Goal: Task Accomplishment & Management: Use online tool/utility

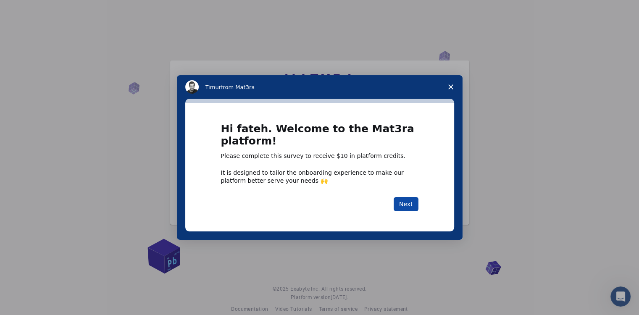
click at [412, 204] on button "Next" at bounding box center [406, 204] width 25 height 14
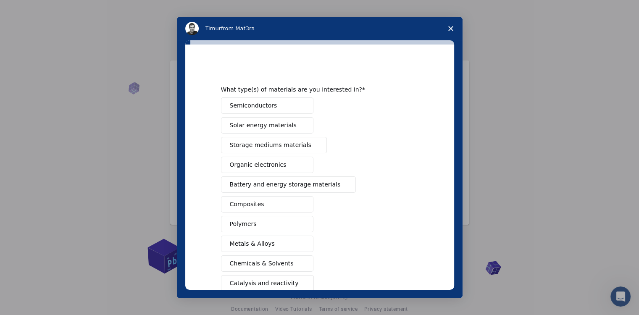
click at [284, 107] on button "Semiconductors" at bounding box center [267, 105] width 92 height 16
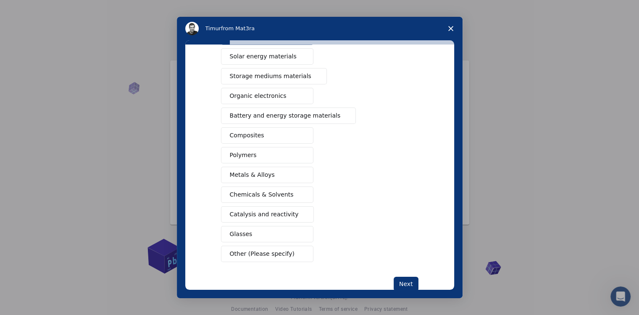
scroll to position [84, 0]
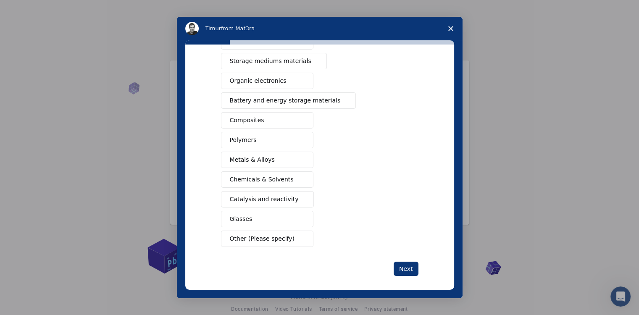
click at [267, 157] on span "Metals & Alloys" at bounding box center [252, 159] width 45 height 9
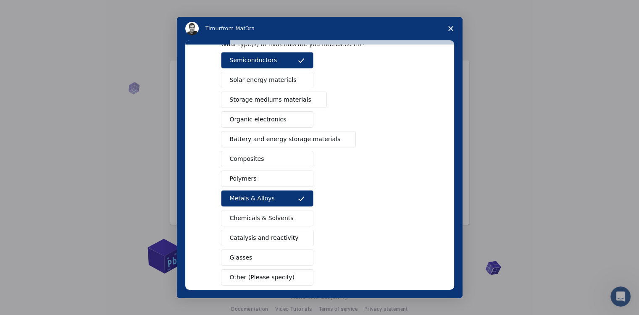
scroll to position [88, 0]
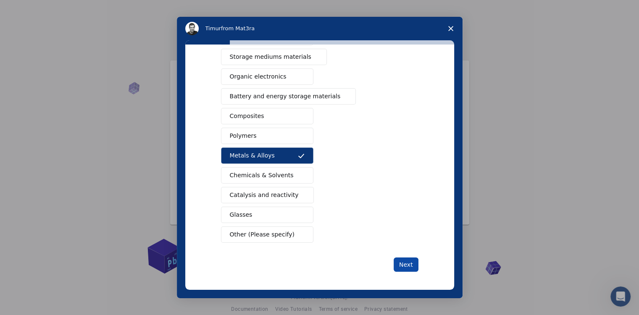
click at [407, 265] on button "Next" at bounding box center [406, 265] width 25 height 14
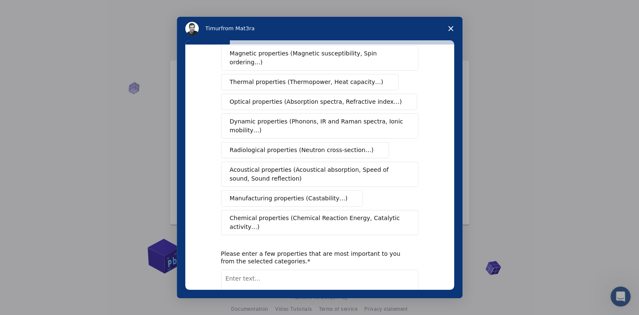
scroll to position [0, 0]
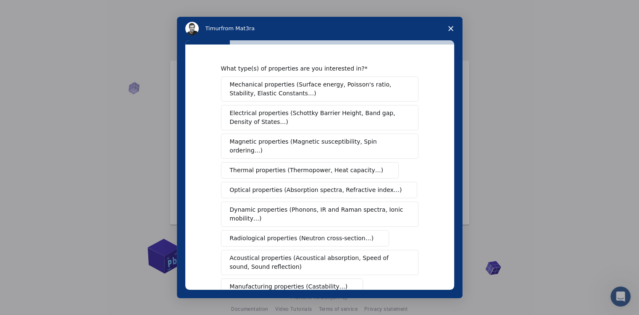
click at [315, 95] on span "Mechanical properties (Surface energy, Poisson's ratio, Stability, Elastic Cons…" at bounding box center [317, 89] width 175 height 18
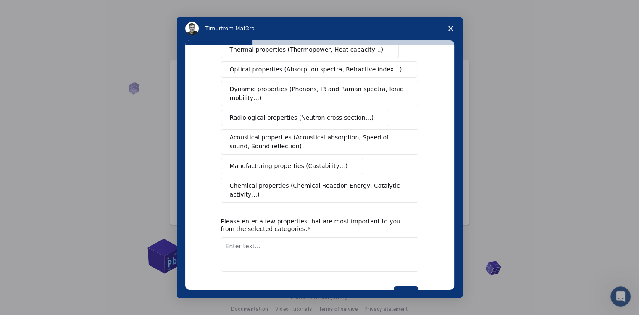
scroll to position [126, 0]
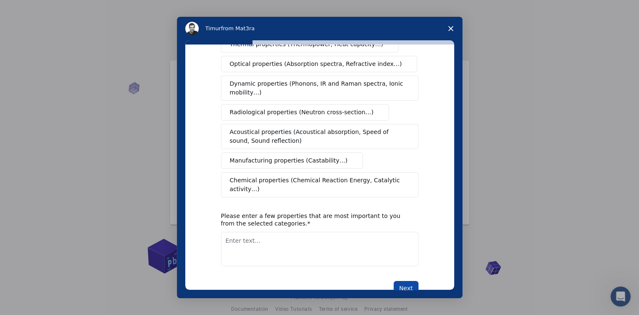
click at [407, 281] on button "Next" at bounding box center [406, 288] width 25 height 14
click at [291, 240] on textarea "Enter text..." at bounding box center [319, 249] width 197 height 34
type textarea "Mechanical propreties of bulk and surfaces"
click at [401, 281] on button "Next" at bounding box center [406, 288] width 25 height 14
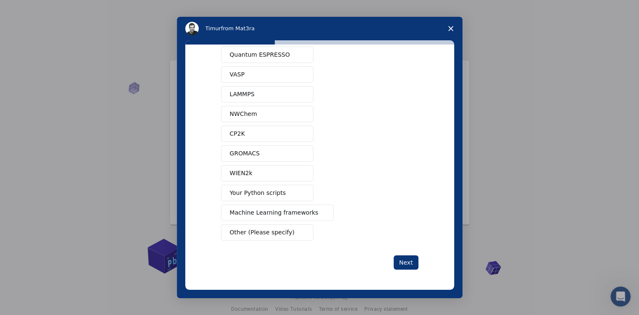
scroll to position [0, 0]
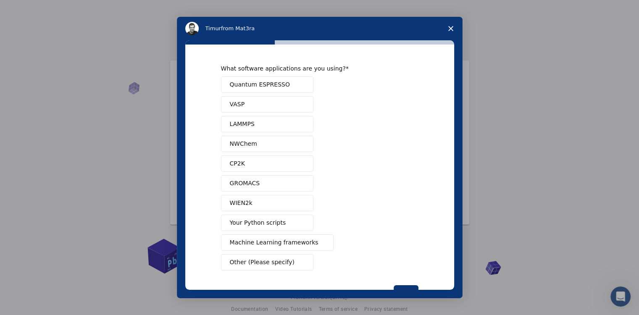
click at [288, 125] on button "LAMMPS" at bounding box center [267, 124] width 92 height 16
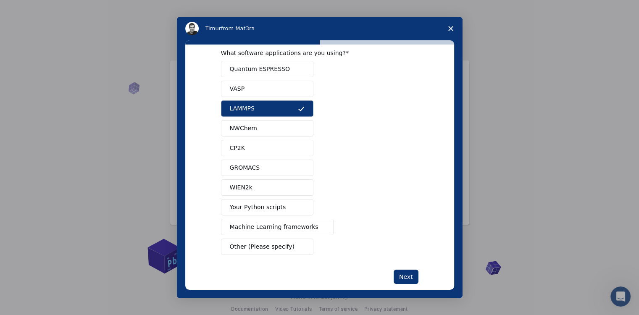
scroll to position [28, 0]
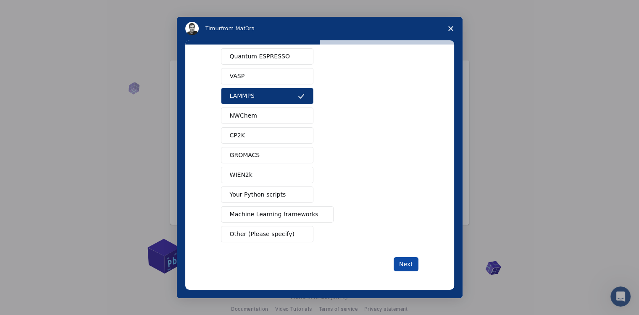
click at [405, 263] on button "Next" at bounding box center [406, 264] width 25 height 14
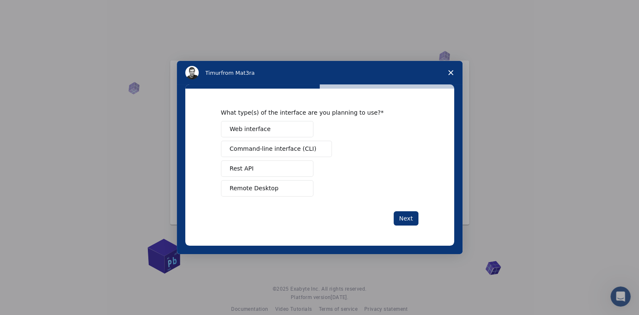
click at [259, 131] on span "Web interface" at bounding box center [250, 129] width 41 height 9
click at [291, 126] on button "Web interface" at bounding box center [267, 129] width 92 height 16
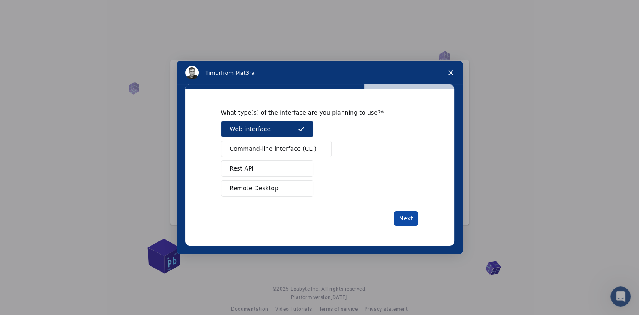
click at [410, 220] on button "Next" at bounding box center [406, 218] width 25 height 14
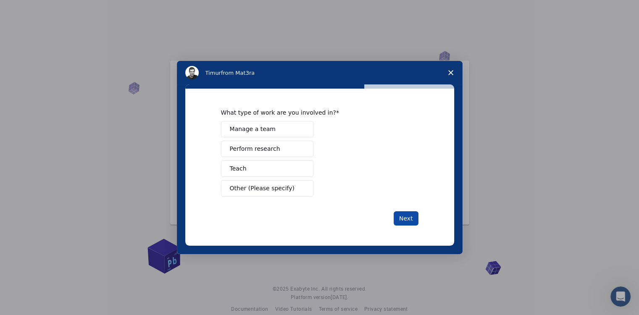
click at [406, 217] on button "Next" at bounding box center [406, 218] width 25 height 14
click at [286, 172] on button "Teach" at bounding box center [267, 168] width 92 height 16
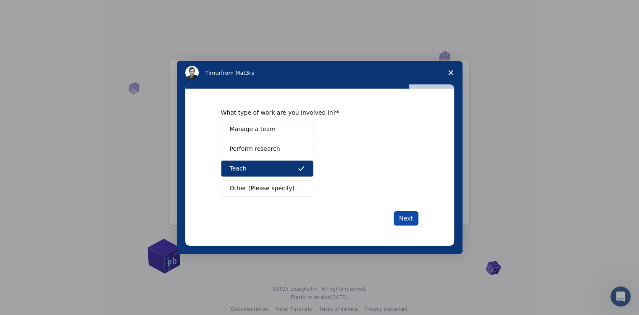
click at [403, 221] on button "Next" at bounding box center [406, 218] width 25 height 14
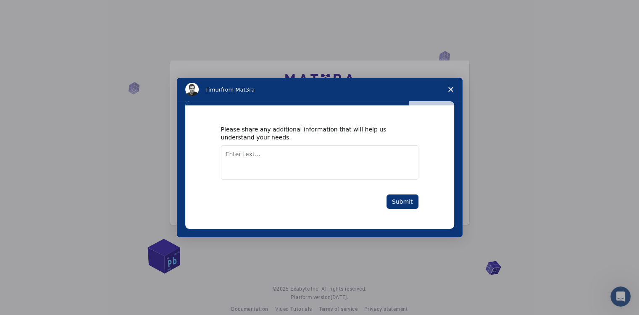
click at [383, 173] on textarea "Enter text..." at bounding box center [319, 162] width 197 height 34
click at [404, 202] on button "Submit" at bounding box center [402, 201] width 32 height 14
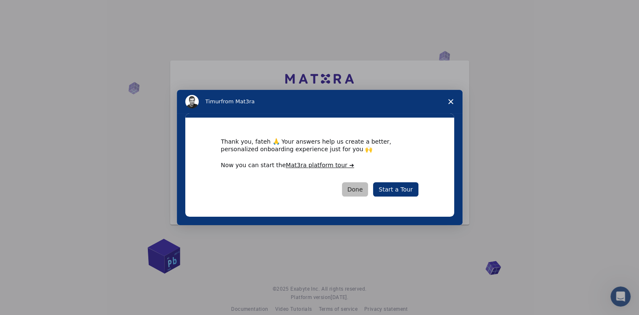
click at [367, 192] on button "Done" at bounding box center [355, 189] width 26 height 14
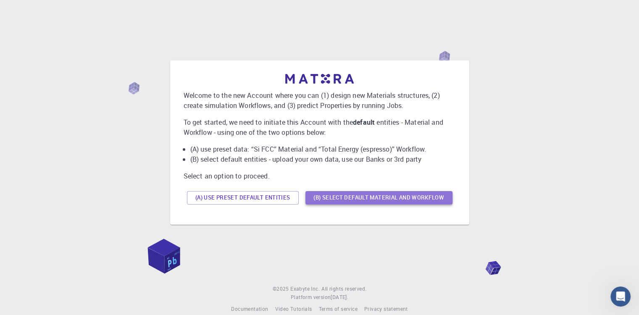
click at [384, 200] on button "(B) Select default material and workflow" at bounding box center [378, 197] width 147 height 13
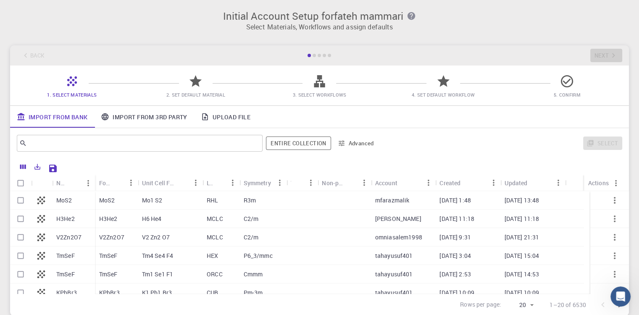
click at [130, 200] on div "MoS2" at bounding box center [116, 200] width 43 height 18
checkbox input "true"
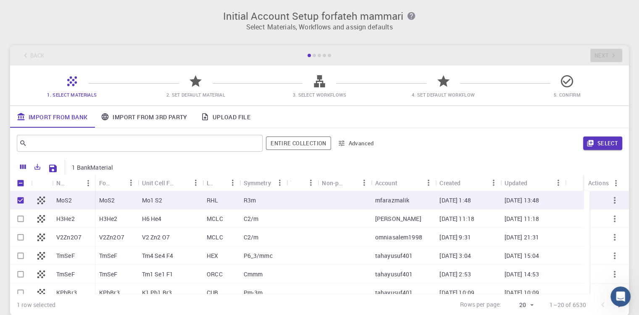
click at [65, 199] on p "MoS2" at bounding box center [64, 200] width 16 height 8
checkbox input "false"
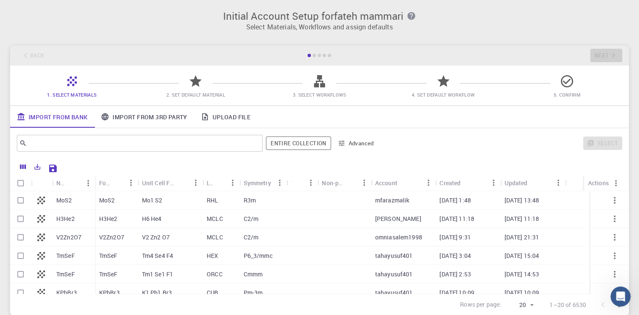
click at [112, 200] on p "MoS2" at bounding box center [107, 200] width 16 height 8
checkbox input "true"
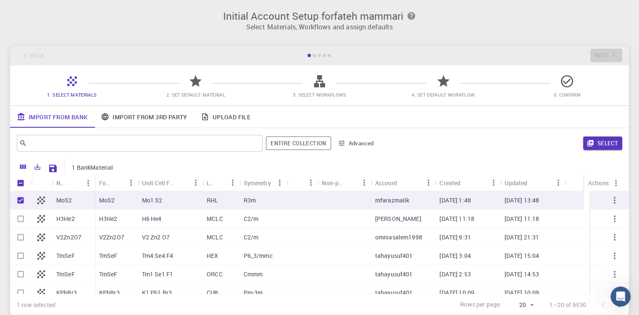
click at [66, 200] on p "MoS2" at bounding box center [64, 200] width 16 height 8
checkbox input "false"
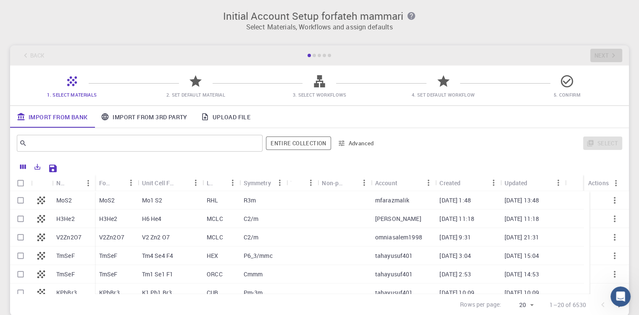
click at [67, 200] on p "MoS2" at bounding box center [64, 200] width 16 height 8
checkbox input "true"
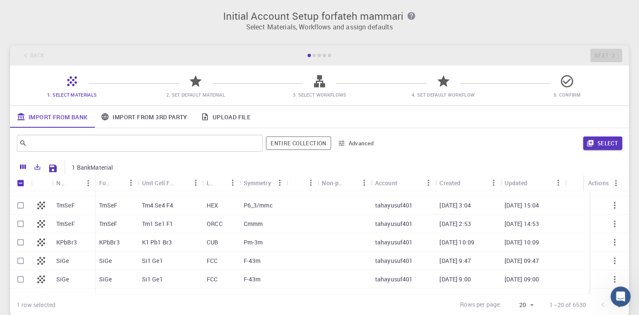
scroll to position [84, 0]
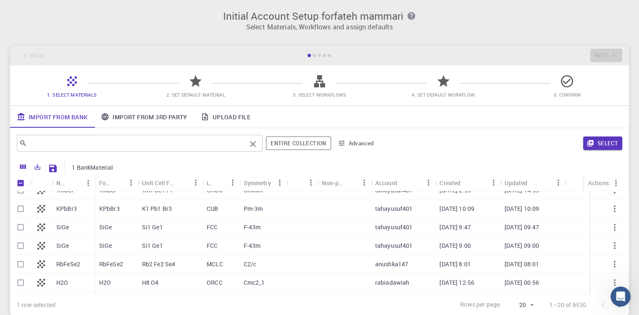
click at [86, 149] on input "text" at bounding box center [136, 143] width 219 height 12
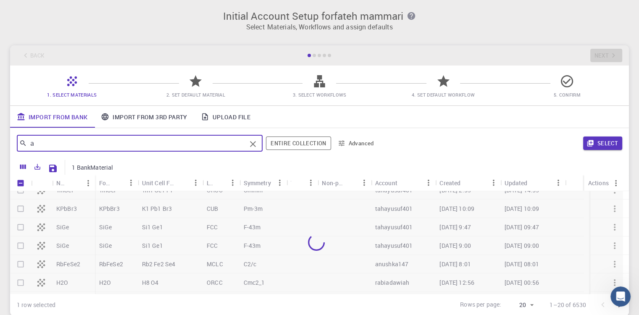
type input "al"
checkbox input "false"
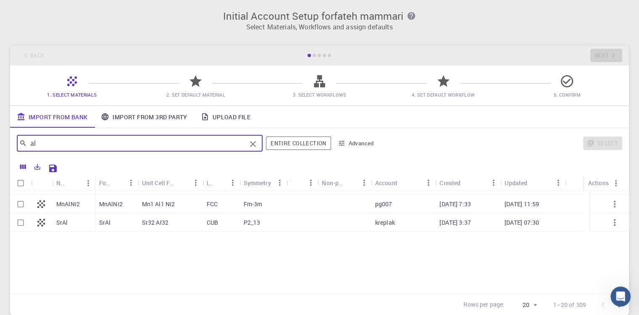
scroll to position [0, 0]
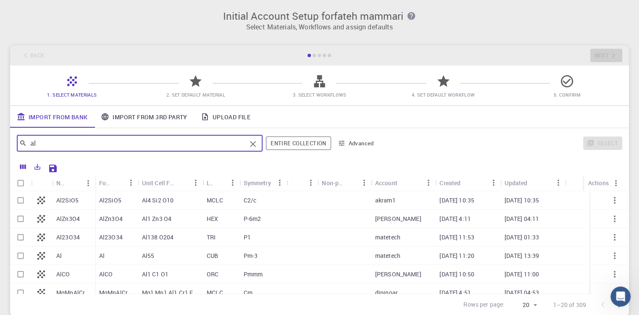
type input "al"
click at [76, 253] on div "Al" at bounding box center [73, 256] width 43 height 18
checkbox input "true"
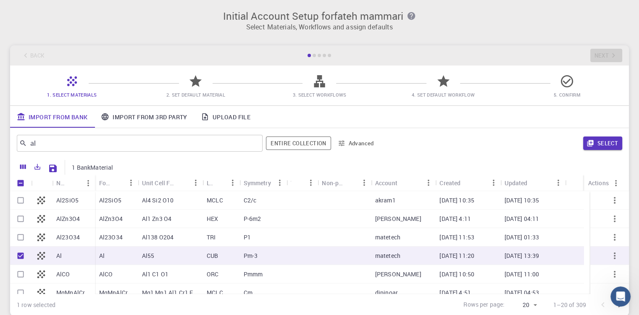
drag, startPoint x: 591, startPoint y: 142, endPoint x: 586, endPoint y: 143, distance: 5.3
click at [591, 142] on icon "button" at bounding box center [590, 143] width 8 height 8
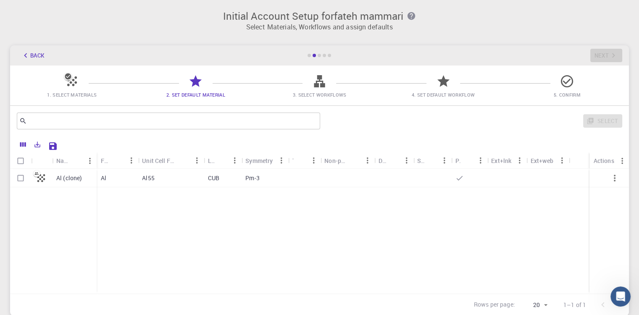
click at [19, 178] on input "Select row" at bounding box center [21, 178] width 16 height 16
checkbox input "true"
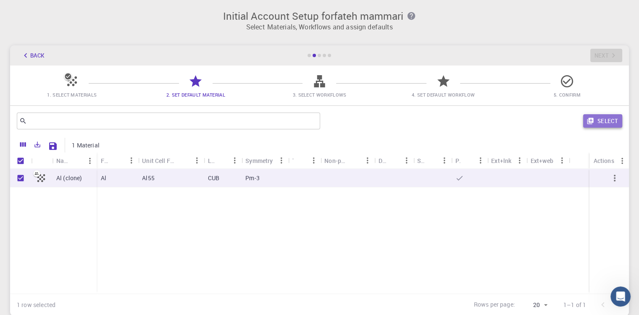
click at [600, 123] on button "Select" at bounding box center [602, 120] width 39 height 13
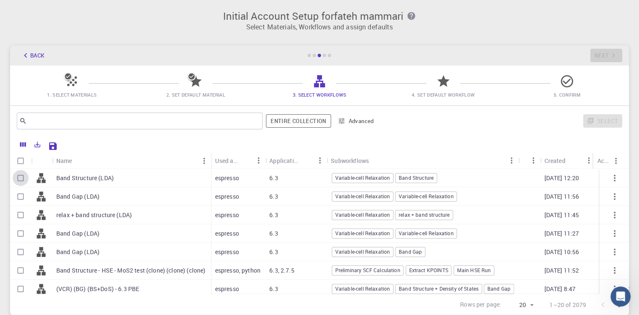
click at [22, 177] on input "Select row" at bounding box center [21, 178] width 16 height 16
checkbox input "true"
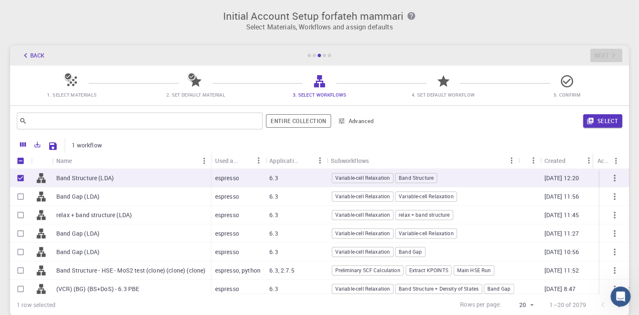
click at [19, 179] on input "Unselect row" at bounding box center [21, 178] width 16 height 16
checkbox input "false"
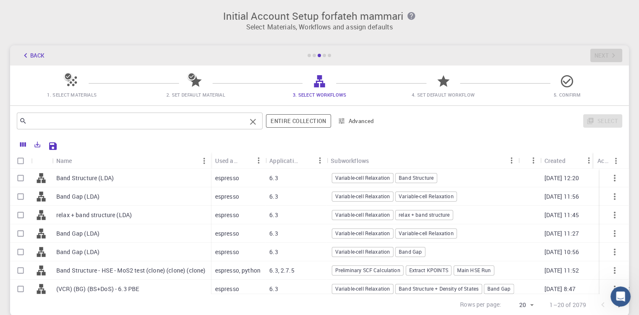
click at [134, 120] on input "text" at bounding box center [136, 121] width 219 height 12
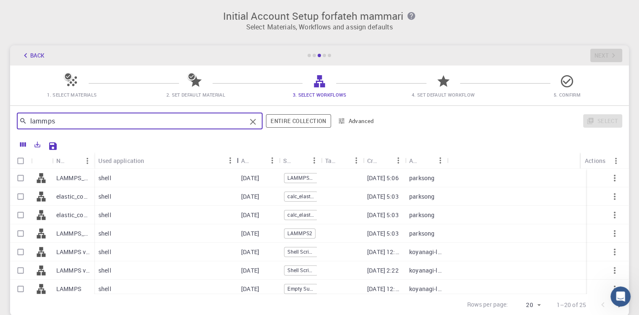
drag, startPoint x: 137, startPoint y: 159, endPoint x: 238, endPoint y: 158, distance: 101.3
click at [238, 158] on div "Used application" at bounding box center [238, 160] width 8 height 16
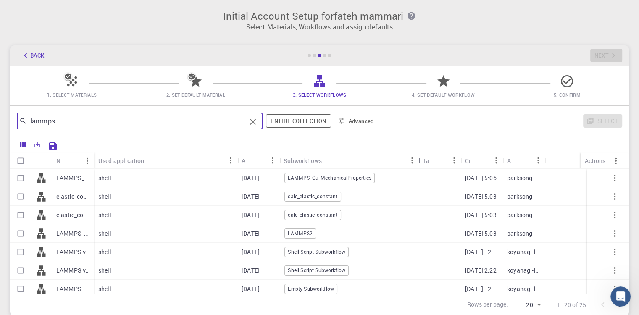
drag, startPoint x: 318, startPoint y: 161, endPoint x: 415, endPoint y: 158, distance: 97.5
click at [415, 158] on div "Subworkflows" at bounding box center [419, 160] width 8 height 16
type input "lammps"
click at [18, 255] on input "Select row" at bounding box center [21, 252] width 16 height 16
checkbox input "true"
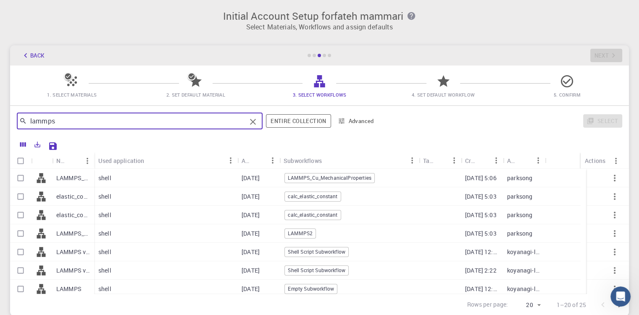
checkbox input "true"
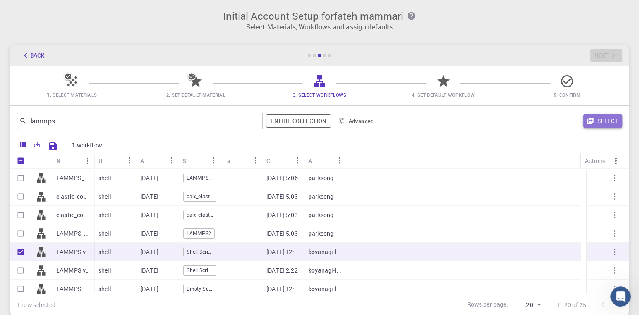
click at [600, 120] on button "Select" at bounding box center [602, 120] width 39 height 13
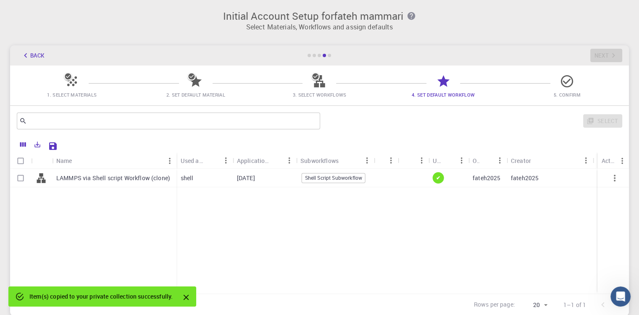
click at [21, 179] on input "Select row" at bounding box center [21, 178] width 16 height 16
checkbox input "true"
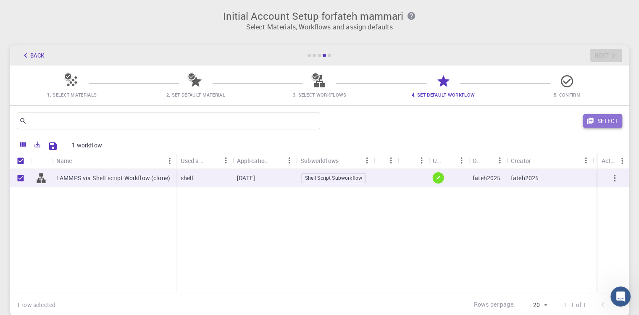
click at [604, 120] on button "Select" at bounding box center [602, 120] width 39 height 13
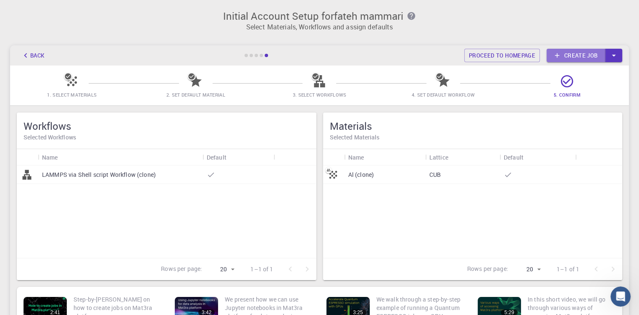
click at [594, 58] on link "Create job" at bounding box center [576, 55] width 59 height 13
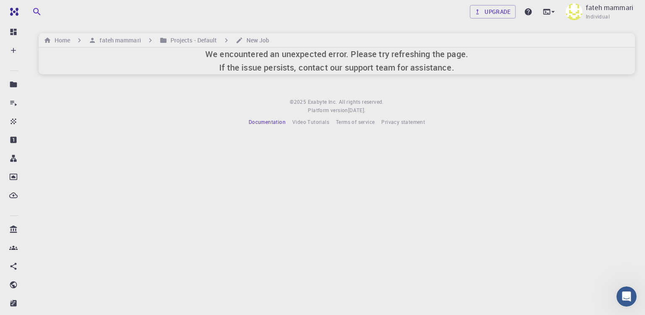
click at [283, 118] on span "Documentation" at bounding box center [267, 121] width 37 height 7
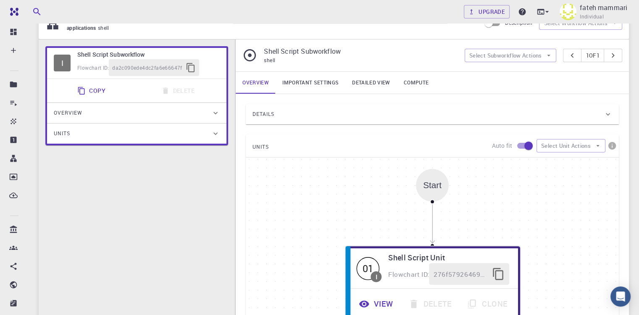
scroll to position [168, 0]
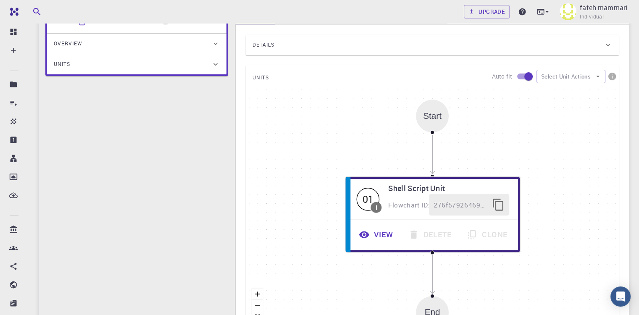
click at [435, 121] on div "Start" at bounding box center [432, 116] width 33 height 33
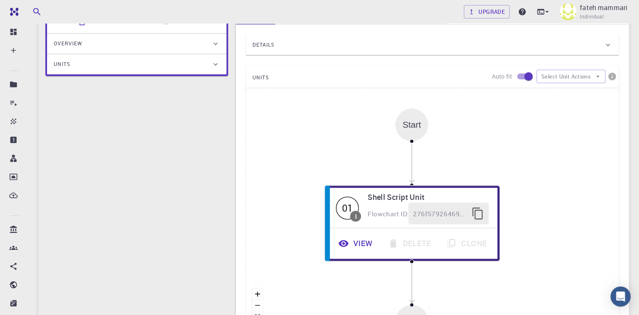
drag, startPoint x: 433, startPoint y: 121, endPoint x: 412, endPoint y: 128, distance: 22.1
click at [412, 129] on div "Start" at bounding box center [411, 124] width 33 height 33
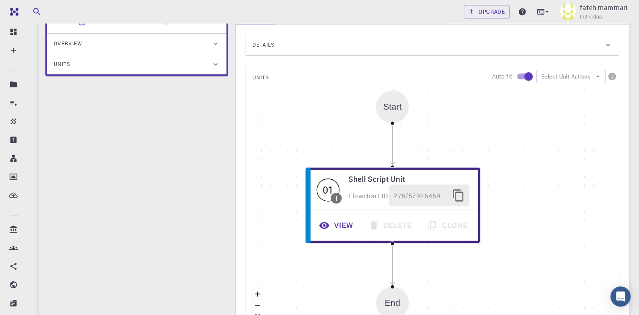
drag, startPoint x: 413, startPoint y: 126, endPoint x: 398, endPoint y: 110, distance: 22.3
click at [397, 109] on div "Start" at bounding box center [392, 107] width 18 height 10
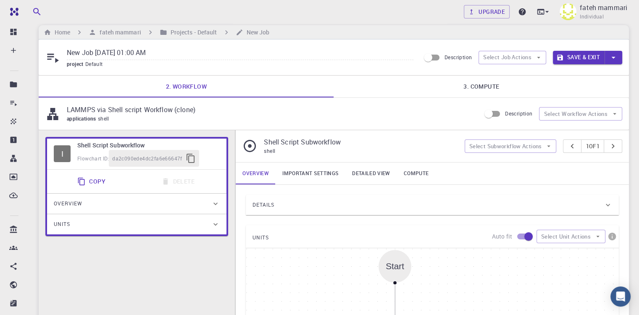
scroll to position [0, 0]
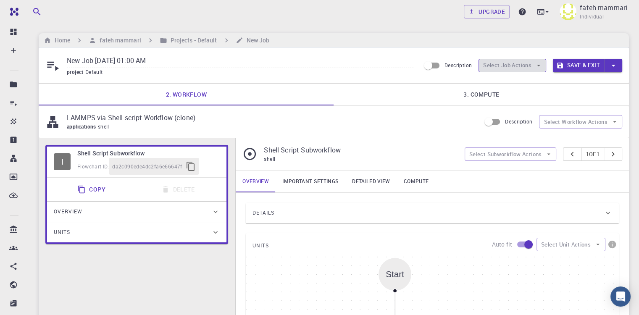
click at [522, 66] on button "Select Job Actions" at bounding box center [512, 65] width 68 height 13
click at [315, 28] on div "Upgrade fateh mammari Individual Home fateh mammari Projects - Default New Job …" at bounding box center [334, 307] width 610 height 615
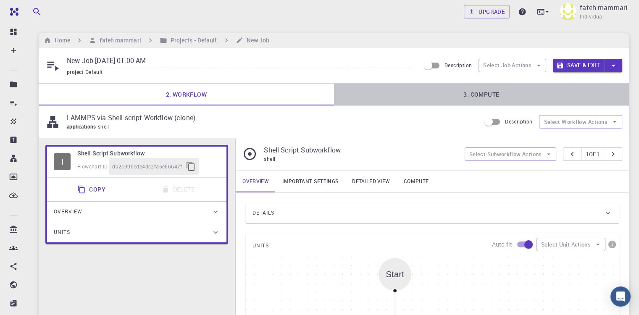
click at [467, 93] on link "3. Compute" at bounding box center [481, 95] width 295 height 22
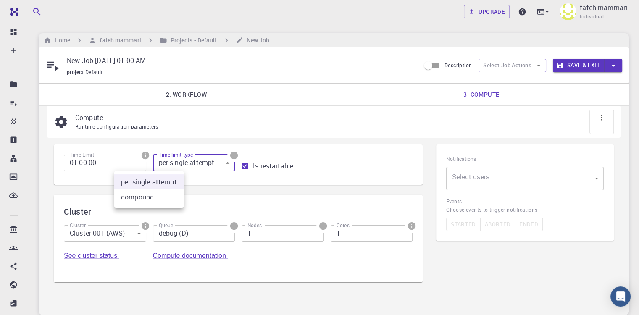
click at [166, 166] on body "Free Dashboard Create New Job New Material Create Material Upload File Import f…" at bounding box center [319, 190] width 639 height 380
click at [166, 166] on div at bounding box center [319, 157] width 639 height 315
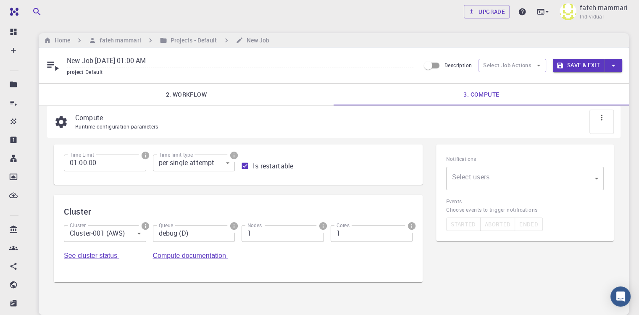
click at [157, 261] on div "Time Limit 01:00:00 Time Limit Time limit type per single attempt 0 Time limit …" at bounding box center [238, 219] width 369 height 148
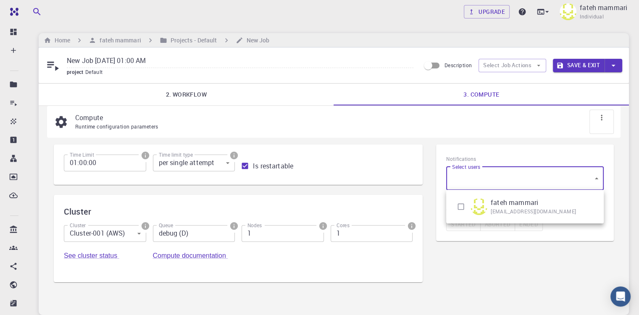
click at [520, 178] on body "Free Dashboard Create New Job New Material Create Material Upload File Import f…" at bounding box center [319, 190] width 639 height 380
click at [514, 207] on p "fateh mammari" at bounding box center [514, 202] width 47 height 10
type input "[object Object]"
checkbox input "true"
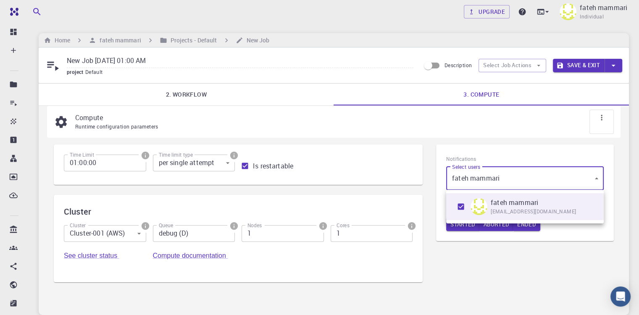
click at [439, 136] on div at bounding box center [319, 157] width 639 height 315
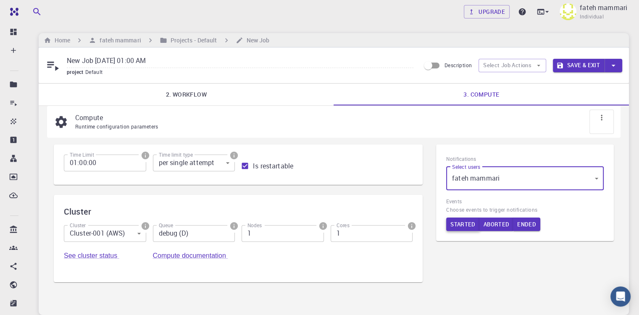
click at [464, 223] on button "Started" at bounding box center [463, 224] width 34 height 13
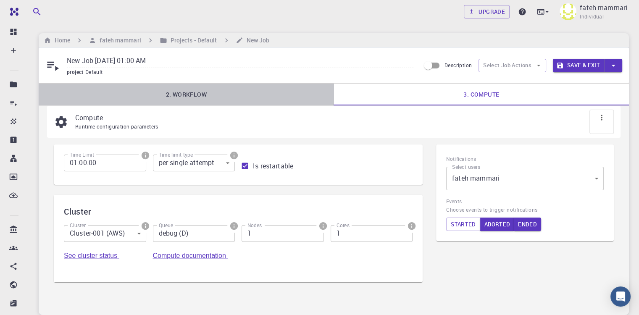
click at [187, 100] on link "2. Workflow" at bounding box center [186, 95] width 295 height 22
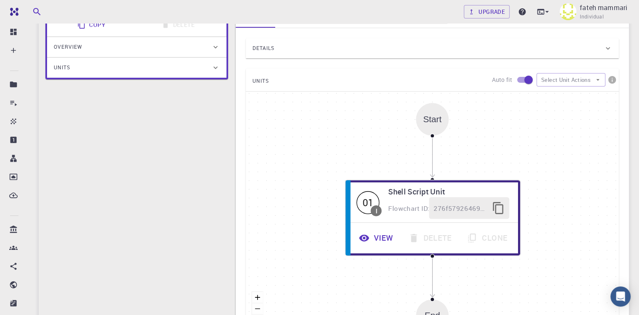
scroll to position [210, 0]
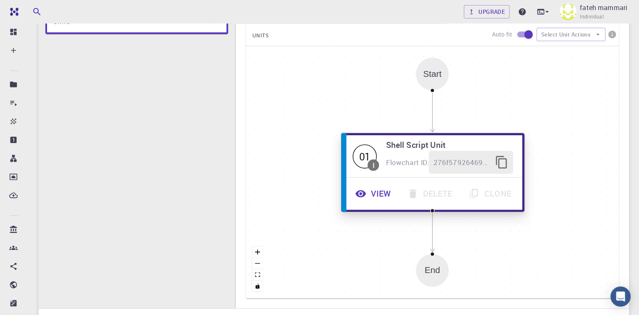
click at [399, 160] on span "Flowchart ID:" at bounding box center [407, 162] width 43 height 9
click at [366, 160] on div "01" at bounding box center [365, 156] width 24 height 24
click at [373, 166] on div "I" at bounding box center [374, 164] width 2 height 7
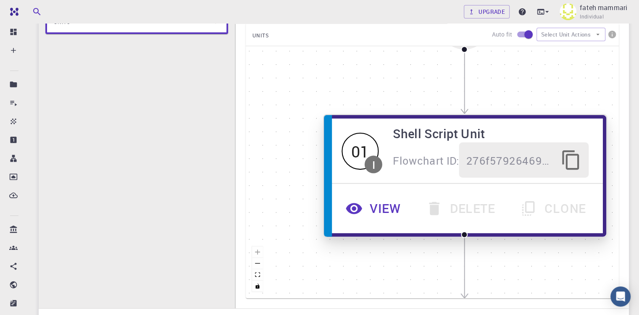
click at [373, 166] on div "I" at bounding box center [373, 164] width 3 height 11
click at [380, 208] on button "View" at bounding box center [375, 208] width 80 height 35
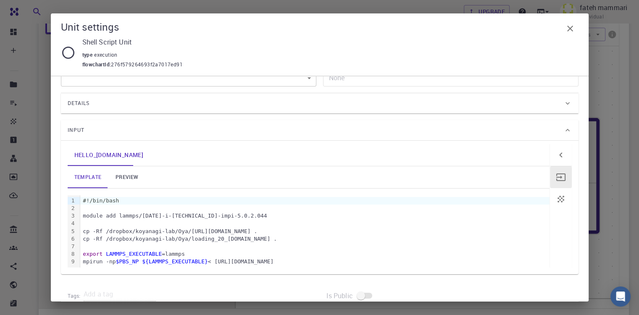
scroll to position [37, 0]
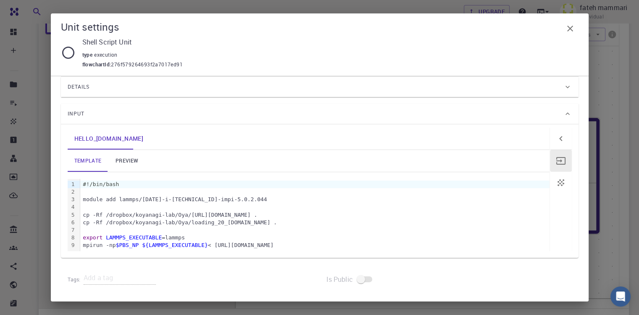
click at [242, 228] on div at bounding box center [314, 230] width 469 height 8
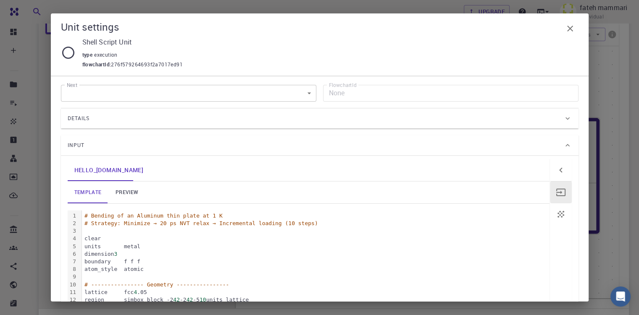
scroll to position [0, 0]
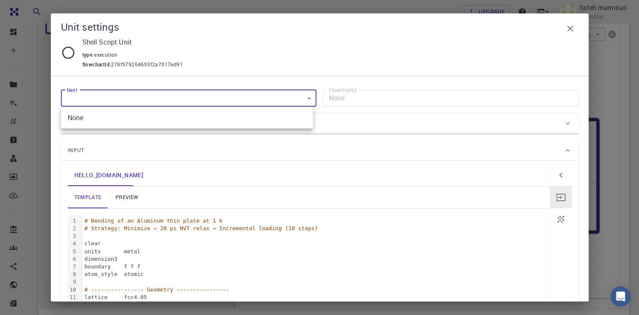
click at [279, 102] on body "Free Dashboard Create New Job New Material Create Material Upload File Import f…" at bounding box center [319, 97] width 639 height 615
click at [279, 102] on div at bounding box center [319, 157] width 639 height 315
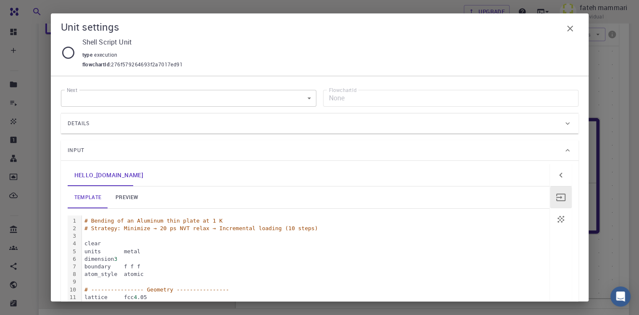
click at [359, 126] on div "Details" at bounding box center [316, 123] width 496 height 13
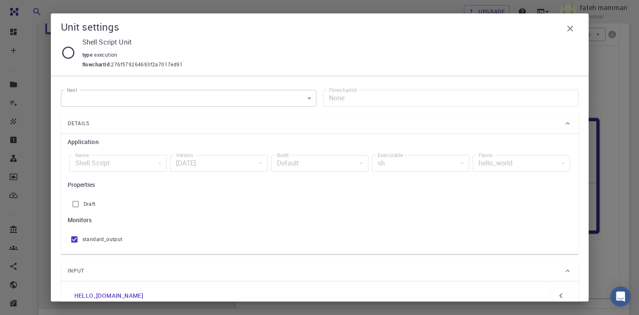
click at [360, 125] on div "Details" at bounding box center [316, 123] width 496 height 13
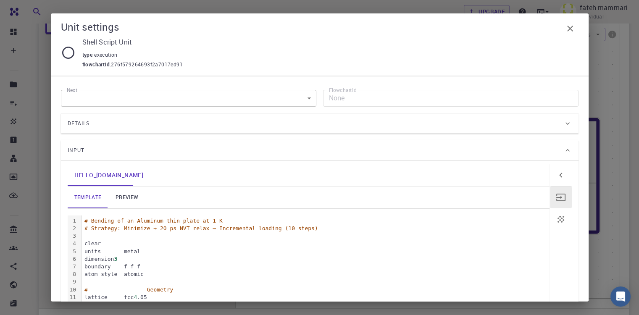
click at [556, 217] on icon "button" at bounding box center [561, 219] width 10 height 10
click at [121, 202] on link "preview" at bounding box center [127, 198] width 38 height 22
click at [222, 58] on div "type execution" at bounding box center [326, 53] width 489 height 13
click at [68, 52] on icon at bounding box center [68, 52] width 15 height 15
click at [556, 197] on icon "button" at bounding box center [561, 197] width 10 height 10
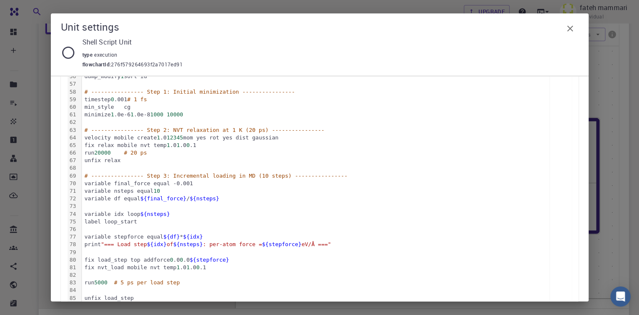
scroll to position [686, 0]
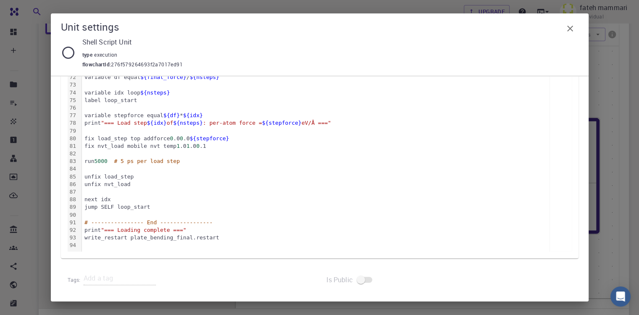
click at [566, 29] on icon "button" at bounding box center [570, 29] width 10 height 10
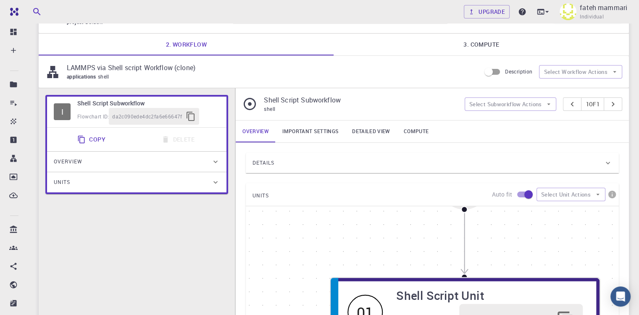
scroll to position [48, 0]
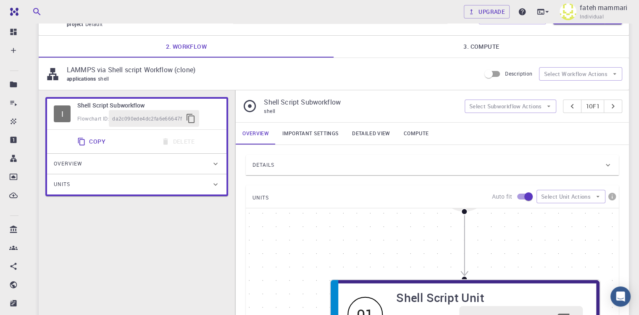
click at [494, 45] on link "3. Compute" at bounding box center [481, 47] width 295 height 22
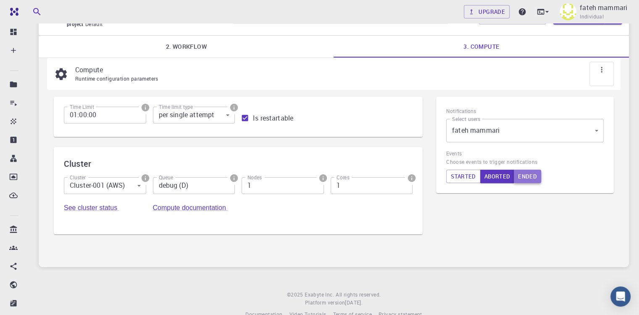
click at [523, 178] on button "Ended" at bounding box center [527, 176] width 27 height 13
click at [464, 179] on button "Started" at bounding box center [463, 176] width 34 height 13
click at [526, 179] on button "Ended" at bounding box center [527, 176] width 28 height 13
click at [228, 204] on link "Compute documentation" at bounding box center [190, 207] width 75 height 7
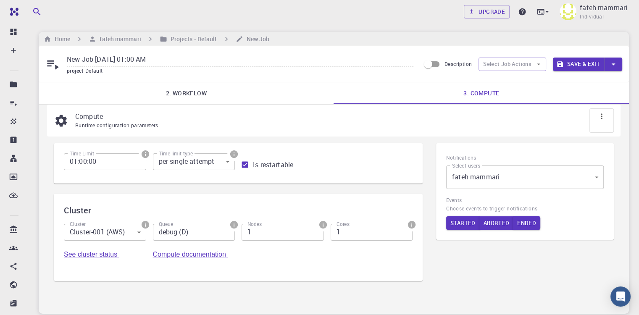
scroll to position [0, 0]
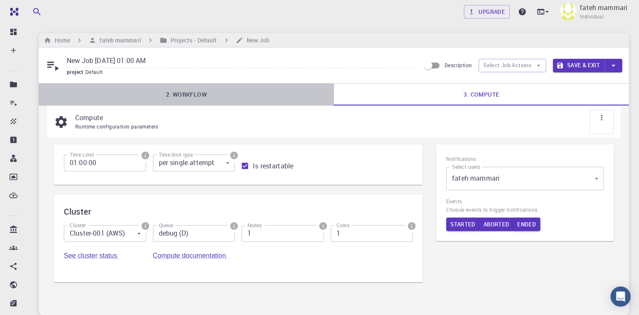
click at [173, 93] on link "2. Workflow" at bounding box center [186, 95] width 295 height 22
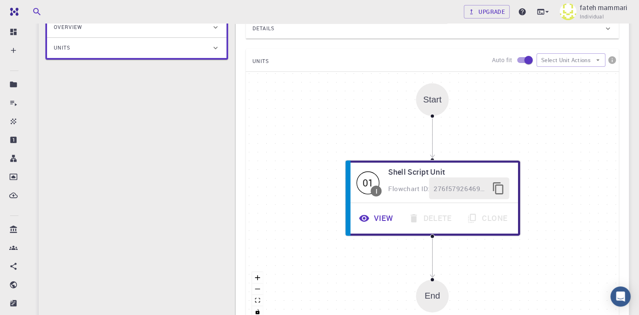
scroll to position [210, 0]
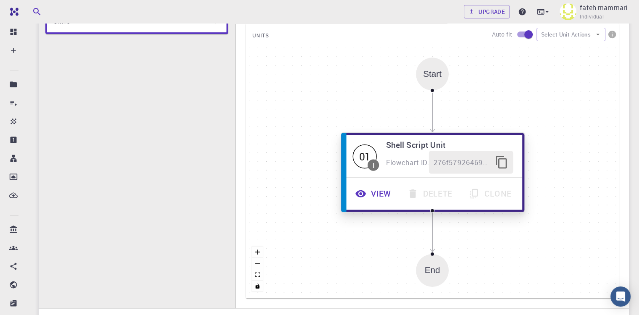
click at [368, 192] on button "View" at bounding box center [374, 193] width 52 height 23
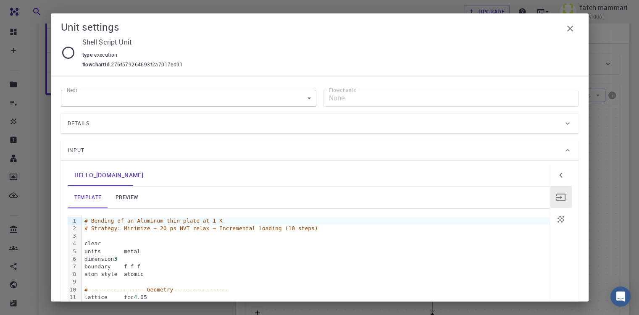
scroll to position [84, 0]
click at [545, 123] on div "Details" at bounding box center [316, 123] width 496 height 13
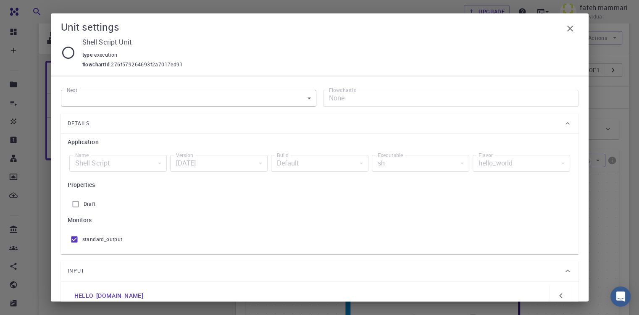
click at [413, 163] on div "sh" at bounding box center [420, 163] width 97 height 17
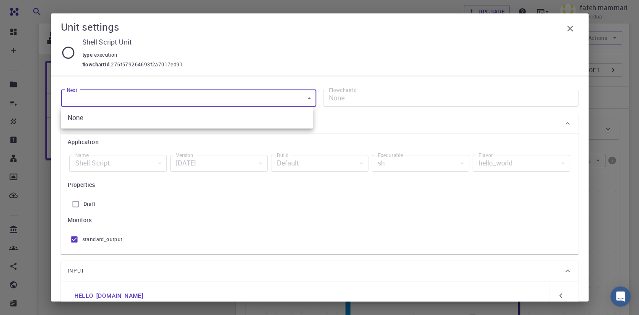
click at [289, 97] on body "Free Dashboard Create New Job New Material Create Material Upload File Import f…" at bounding box center [319, 223] width 639 height 615
click at [271, 124] on li "None" at bounding box center [187, 117] width 252 height 15
click at [142, 165] on div "Shell Script" at bounding box center [117, 163] width 97 height 17
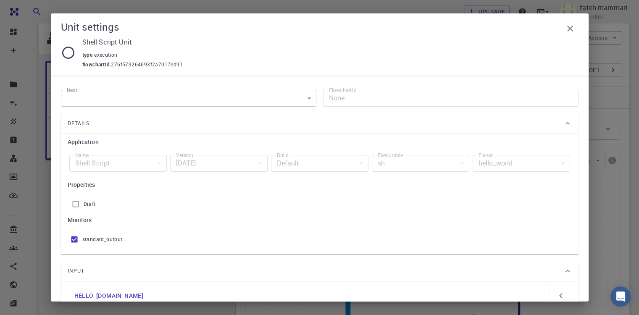
click at [71, 54] on icon at bounding box center [68, 52] width 15 height 15
click at [70, 54] on icon at bounding box center [68, 52] width 15 height 15
click at [390, 164] on div "sh" at bounding box center [420, 163] width 97 height 17
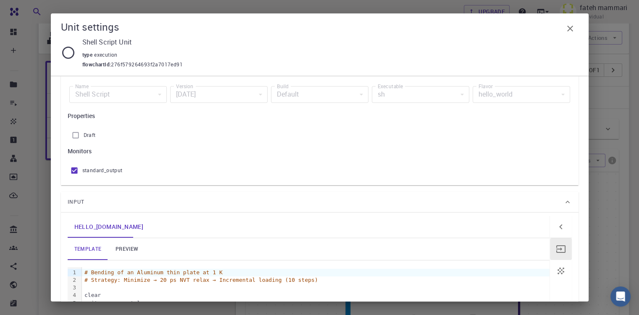
scroll to position [66, 0]
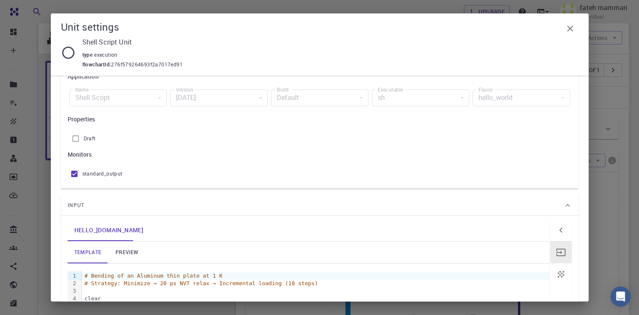
click at [75, 137] on input "Draft" at bounding box center [76, 139] width 16 height 16
click at [77, 137] on input "Draft" at bounding box center [76, 139] width 16 height 16
checkbox input "false"
click at [573, 28] on icon "button" at bounding box center [570, 29] width 10 height 10
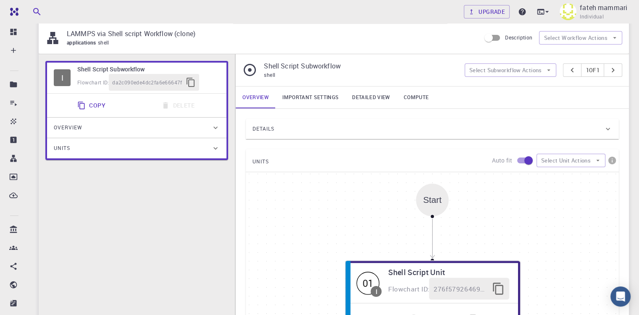
scroll to position [97, 0]
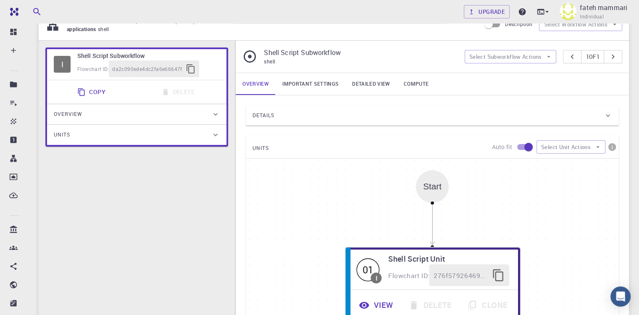
click at [324, 117] on div "Details" at bounding box center [427, 115] width 351 height 13
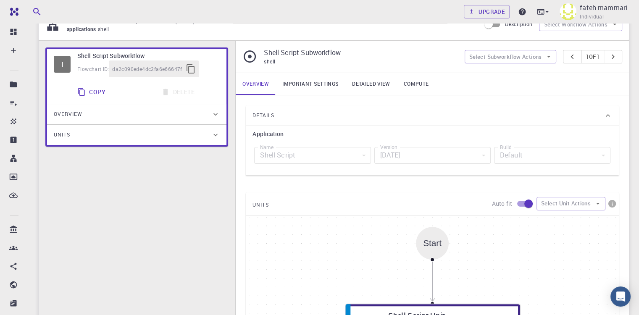
click at [446, 154] on div "[DATE]" at bounding box center [432, 155] width 116 height 17
click at [317, 150] on div "Shell Script" at bounding box center [312, 155] width 116 height 17
